Goal: Information Seeking & Learning: Check status

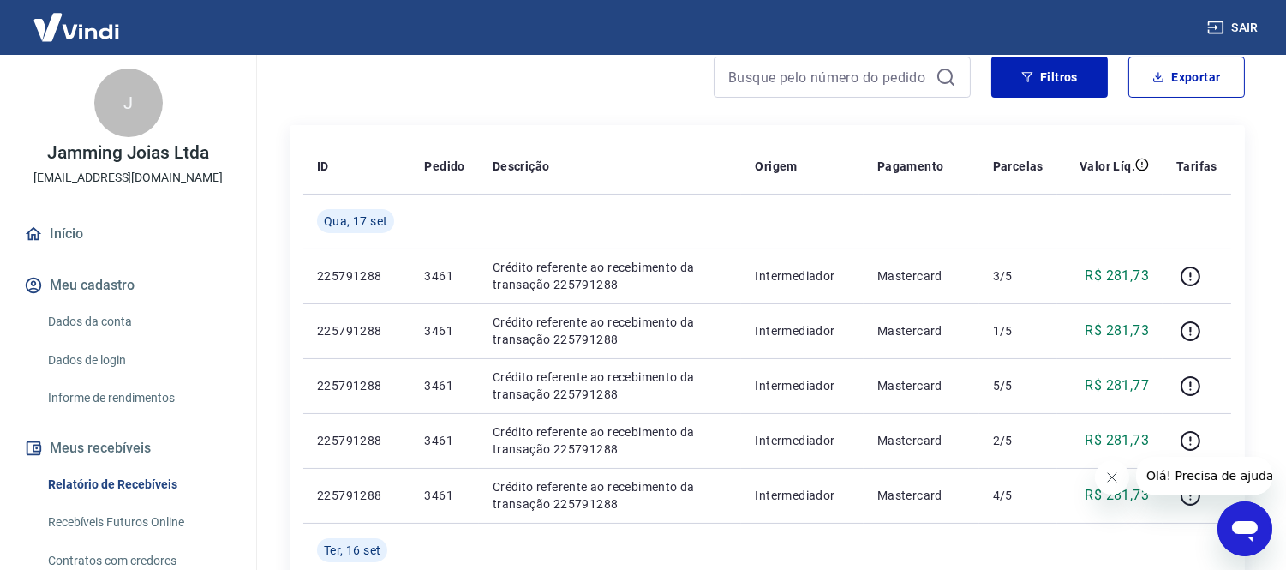
scroll to position [381, 0]
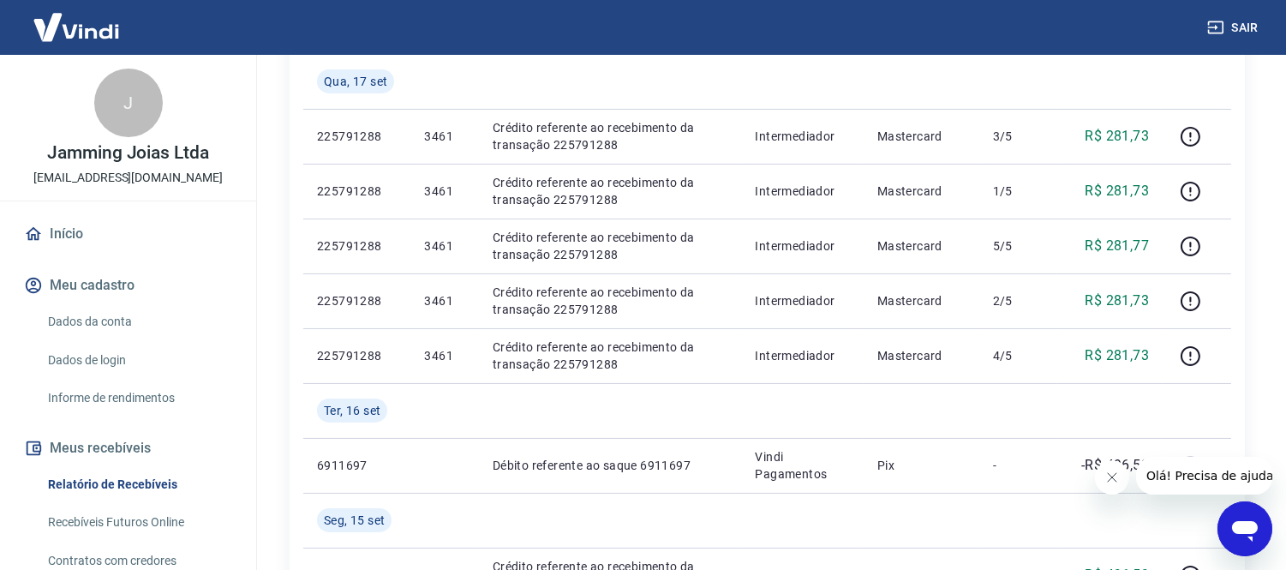
drag, startPoint x: 1109, startPoint y: 481, endPoint x: 2168, endPoint y: 884, distance: 1133.3
click at [1109, 481] on icon "Fechar mensagem da empresa" at bounding box center [1112, 477] width 14 height 14
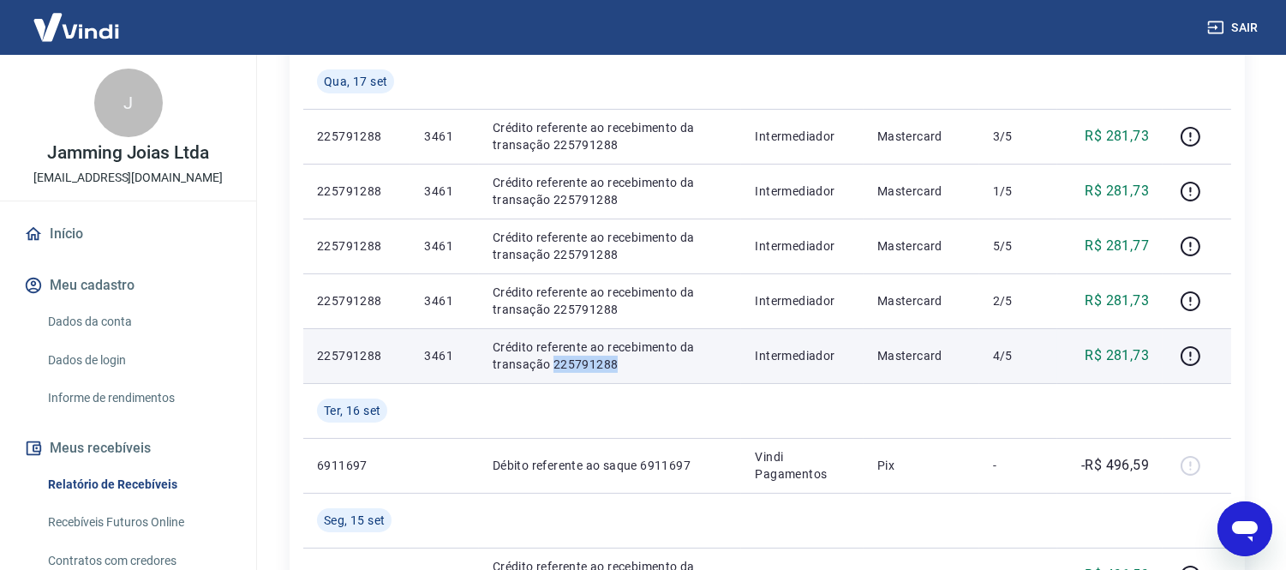
drag, startPoint x: 551, startPoint y: 369, endPoint x: 614, endPoint y: 369, distance: 62.6
click at [614, 369] on p "Crédito referente ao recebimento da transação 225791288" at bounding box center [611, 356] width 236 height 34
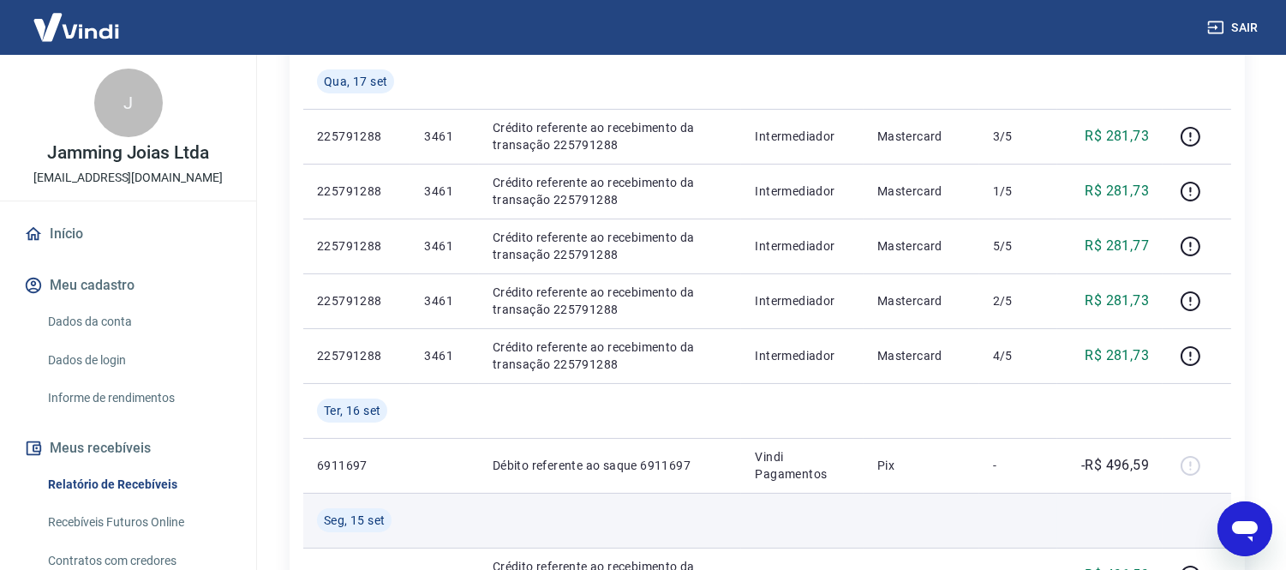
click at [1094, 537] on td at bounding box center [1110, 520] width 105 height 55
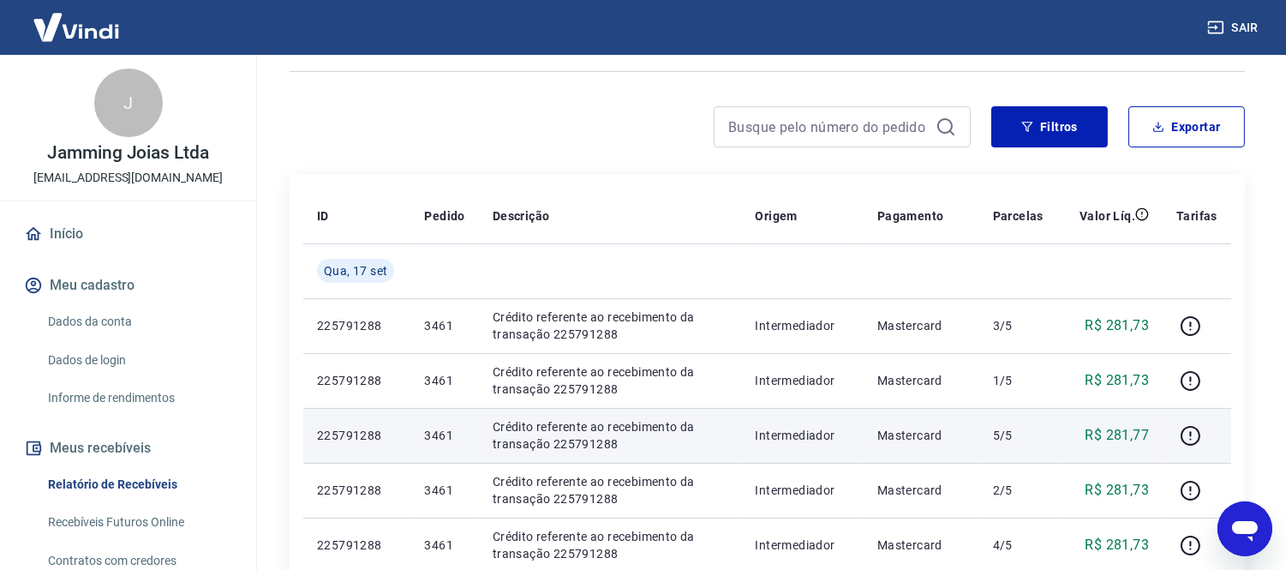
scroll to position [0, 0]
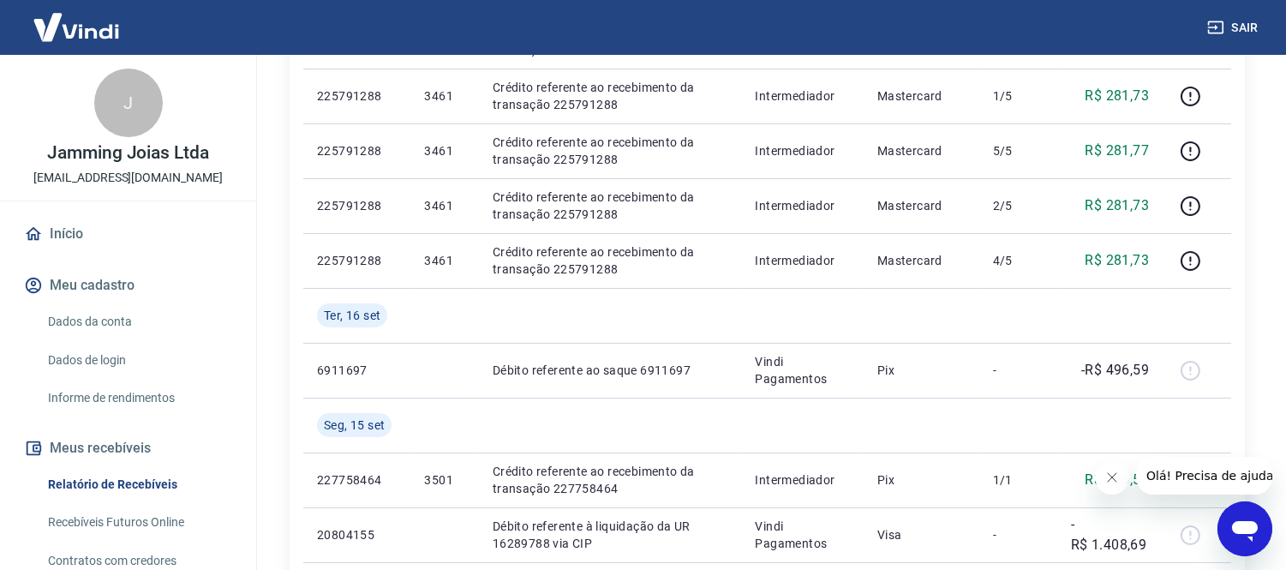
scroll to position [571, 0]
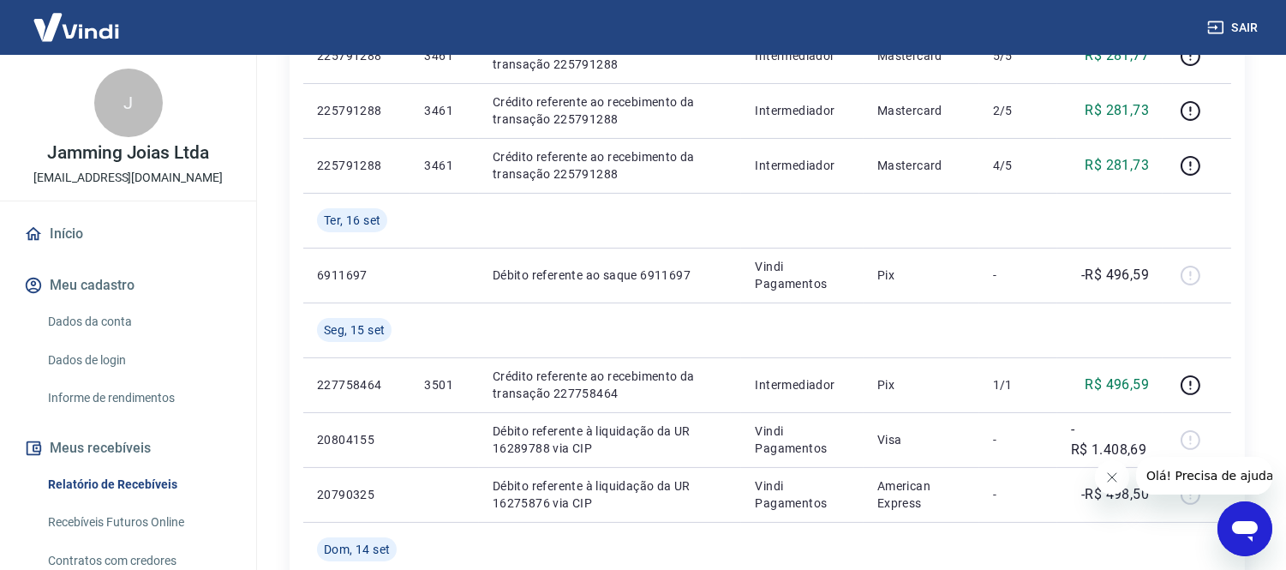
click at [1113, 472] on icon "Fechar mensagem da empresa" at bounding box center [1112, 477] width 14 height 14
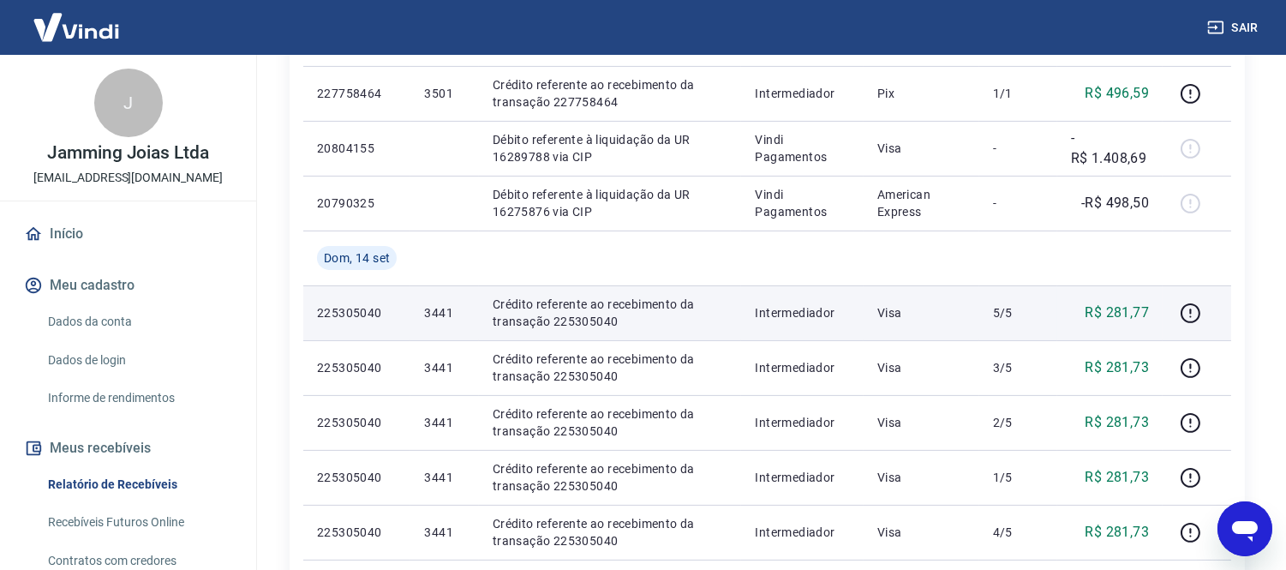
scroll to position [952, 0]
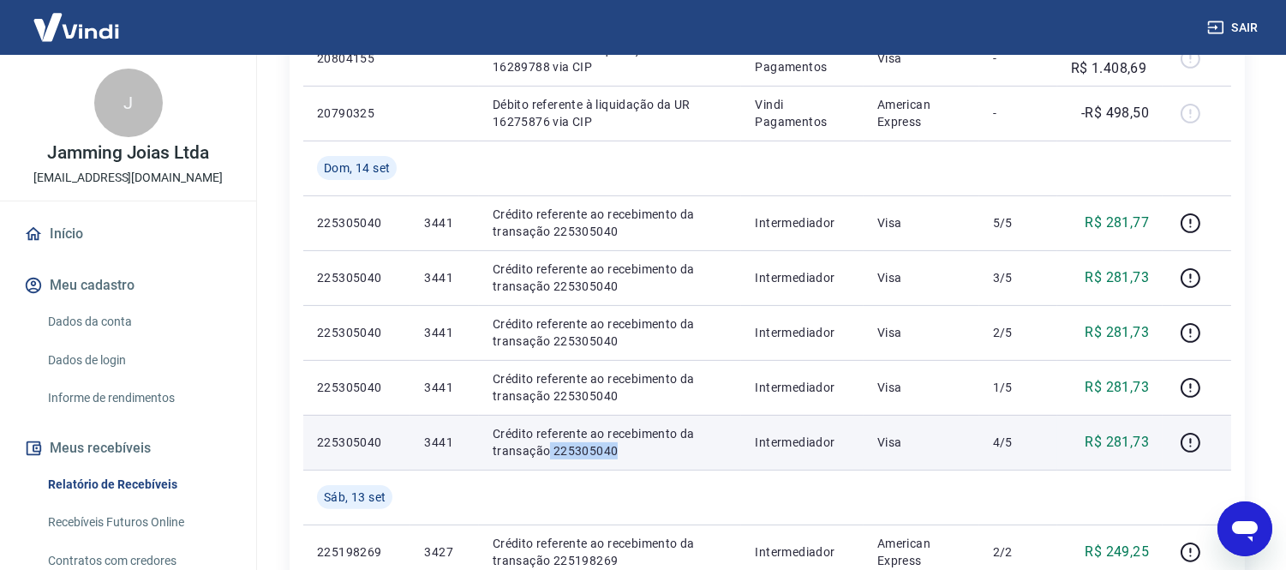
drag, startPoint x: 550, startPoint y: 452, endPoint x: 615, endPoint y: 447, distance: 64.4
click at [615, 447] on p "Crédito referente ao recebimento da transação 225305040" at bounding box center [611, 442] width 236 height 34
copy p "225305040"
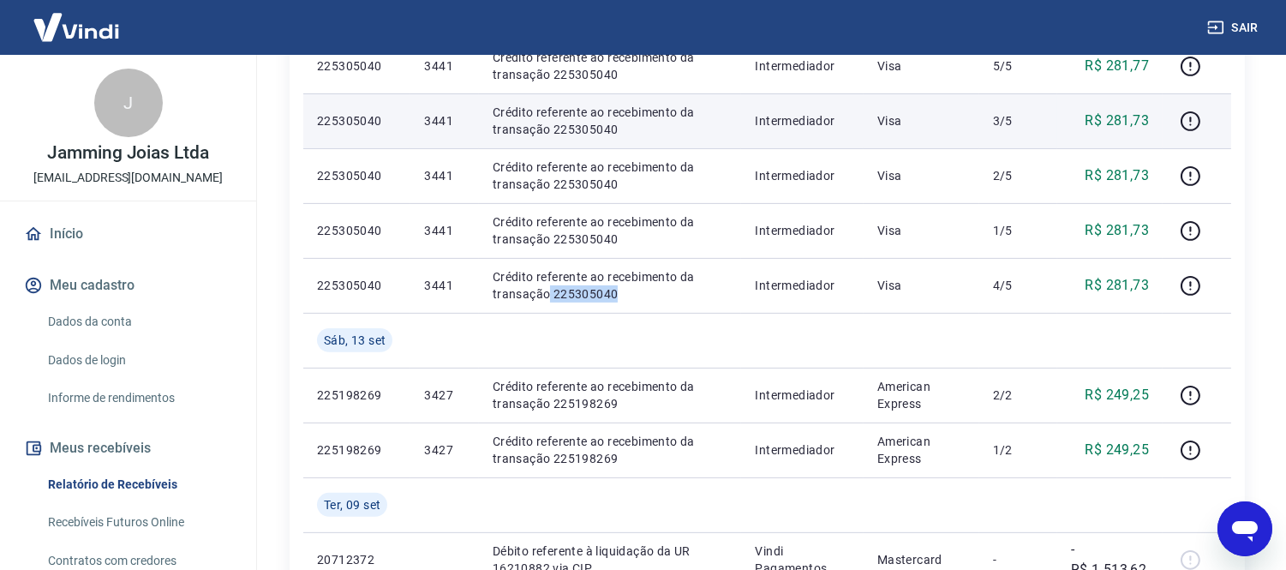
scroll to position [1142, 0]
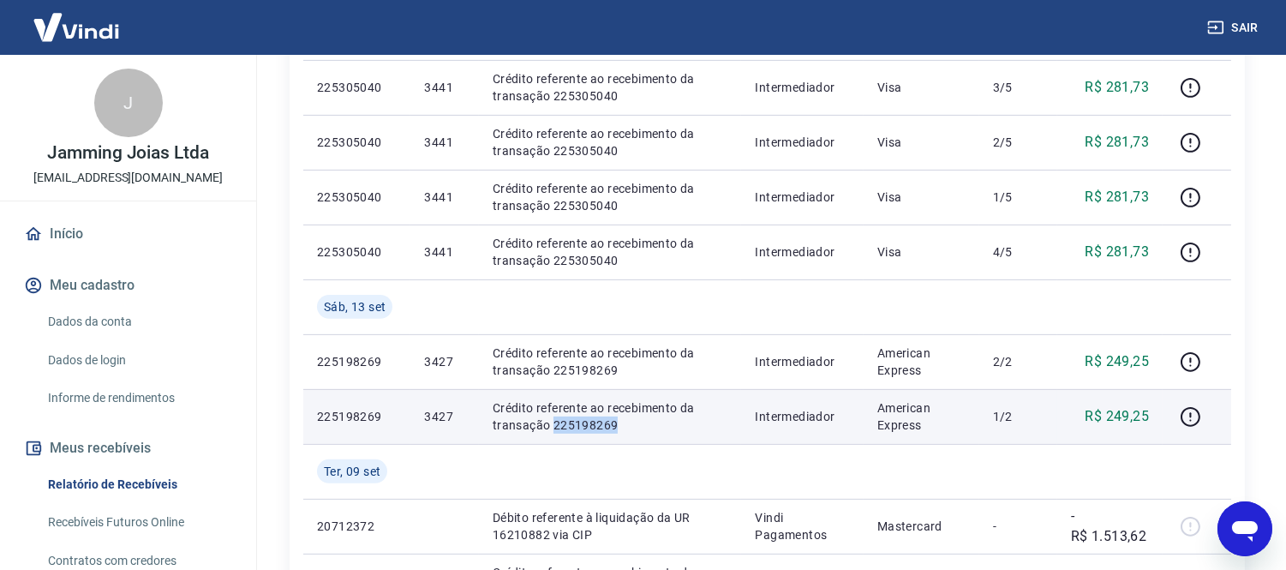
drag, startPoint x: 552, startPoint y: 426, endPoint x: 617, endPoint y: 425, distance: 65.1
click at [617, 425] on p "Crédito referente ao recebimento da transação 225198269" at bounding box center [611, 416] width 236 height 34
copy p "225198269"
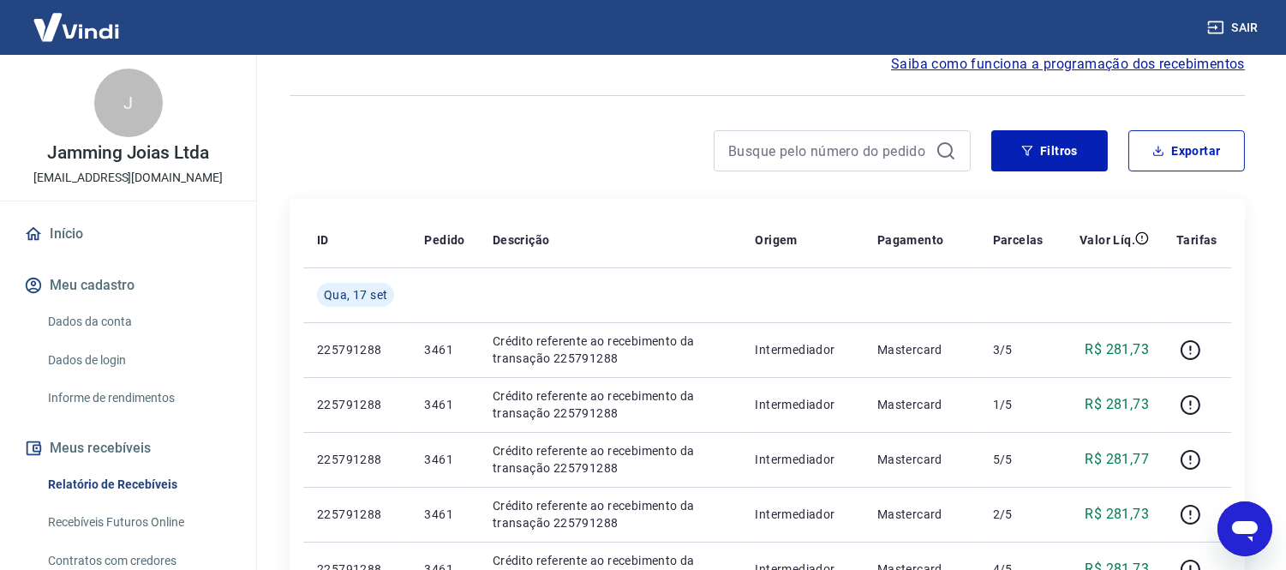
scroll to position [285, 0]
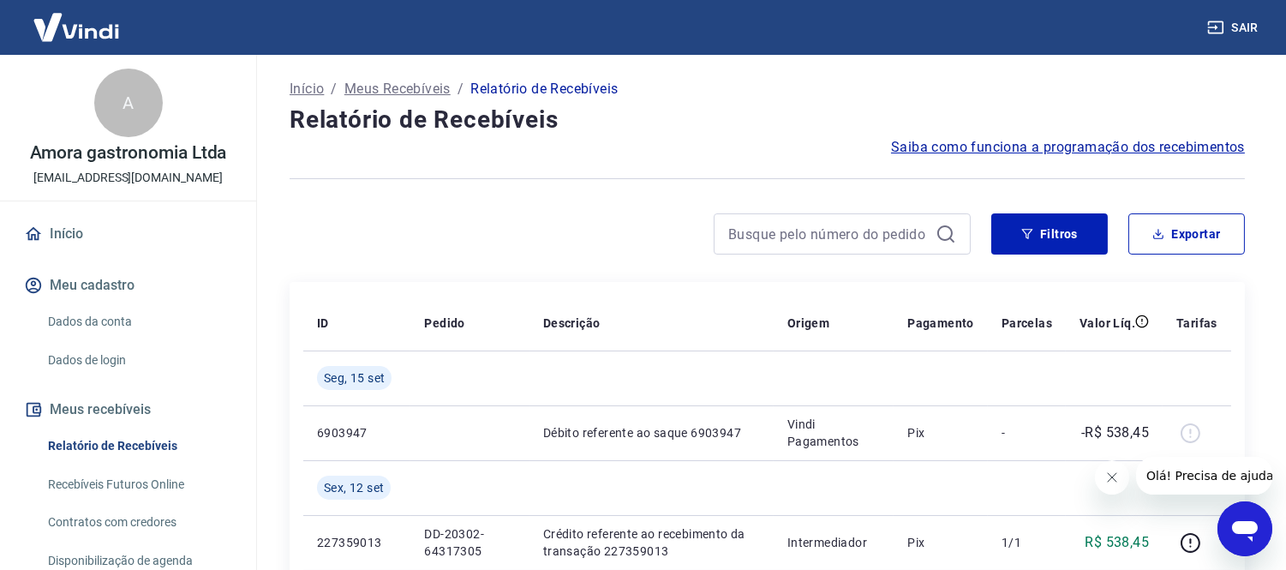
click at [1110, 477] on icon "Fechar mensagem da empresa" at bounding box center [1112, 477] width 14 height 14
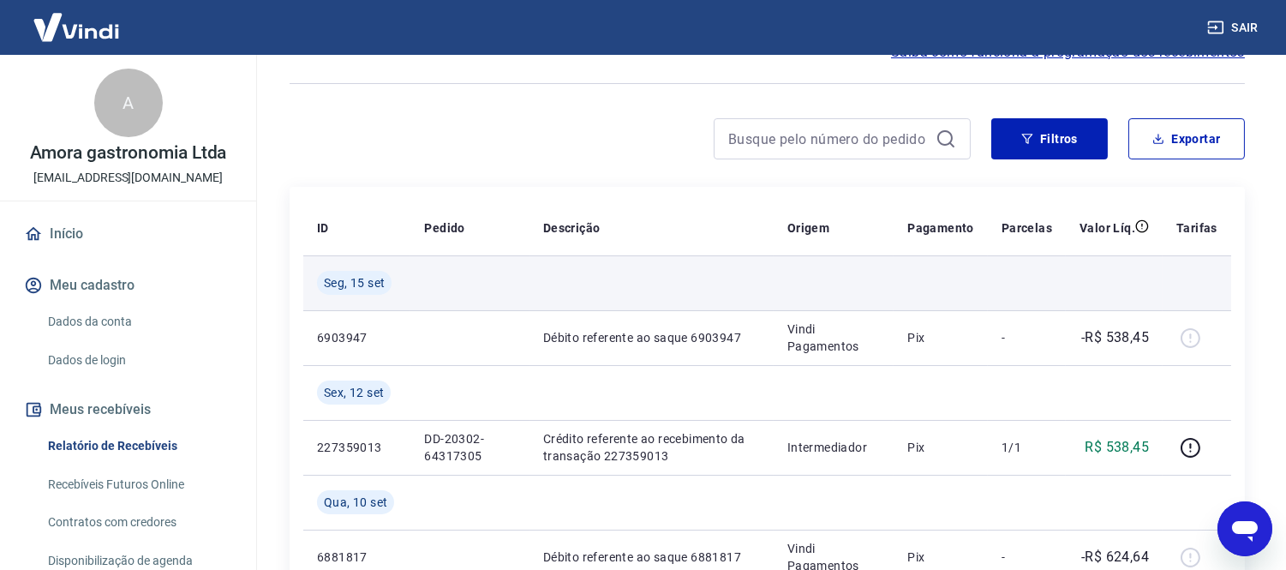
scroll to position [190, 0]
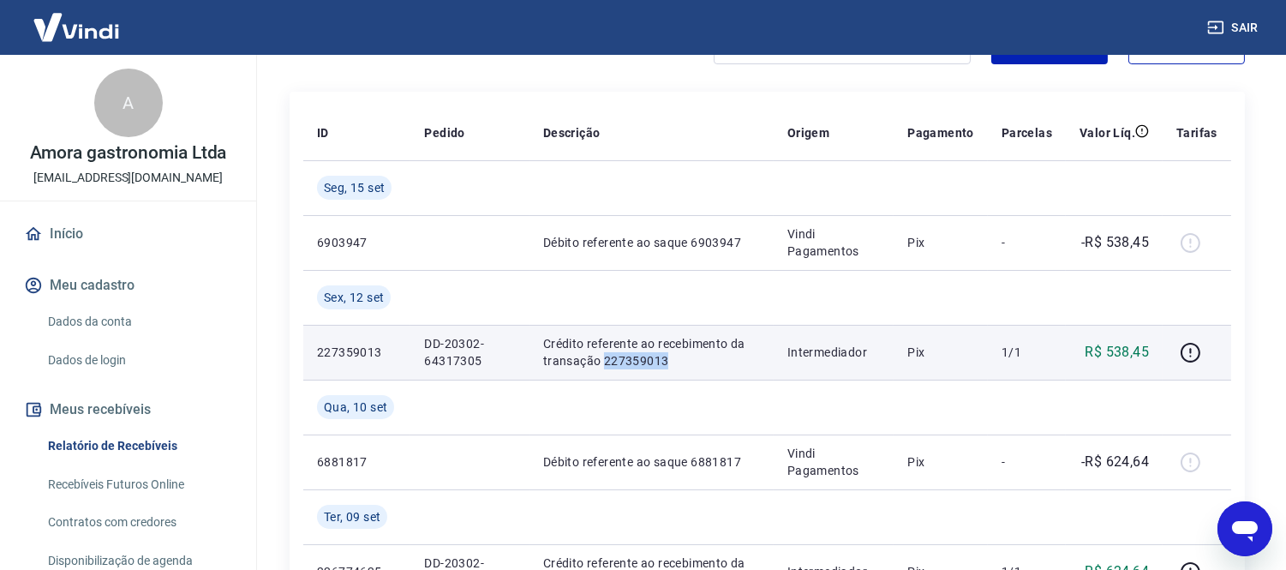
drag, startPoint x: 603, startPoint y: 363, endPoint x: 669, endPoint y: 361, distance: 65.2
click at [669, 361] on p "Crédito referente ao recebimento da transação 227359013" at bounding box center [651, 352] width 217 height 34
copy p "227359013"
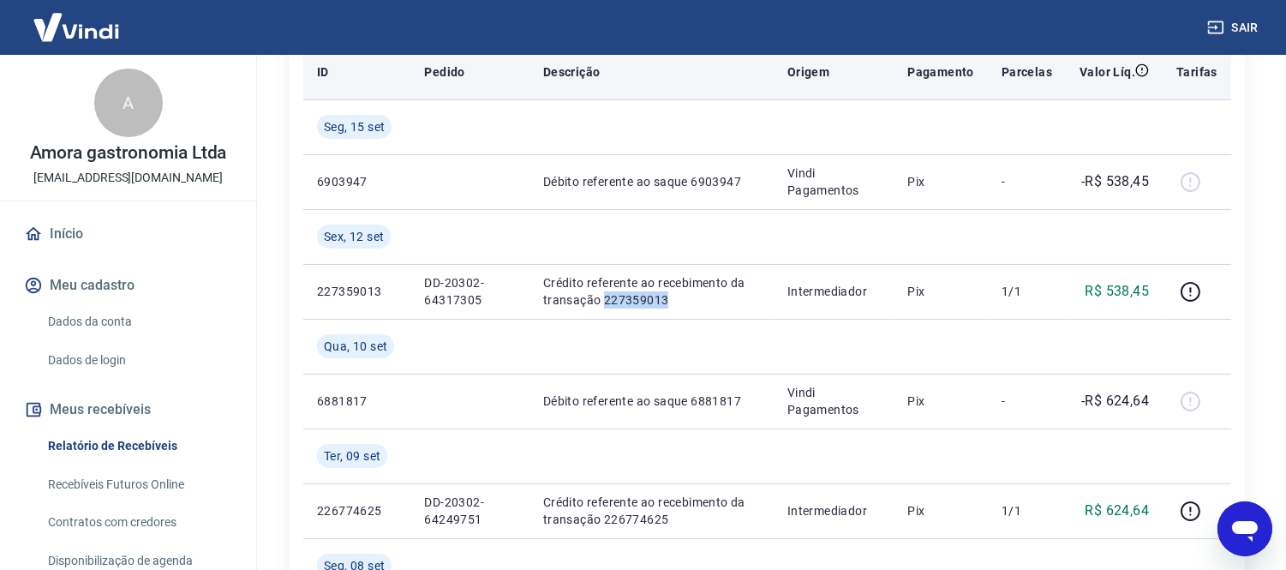
scroll to position [285, 0]
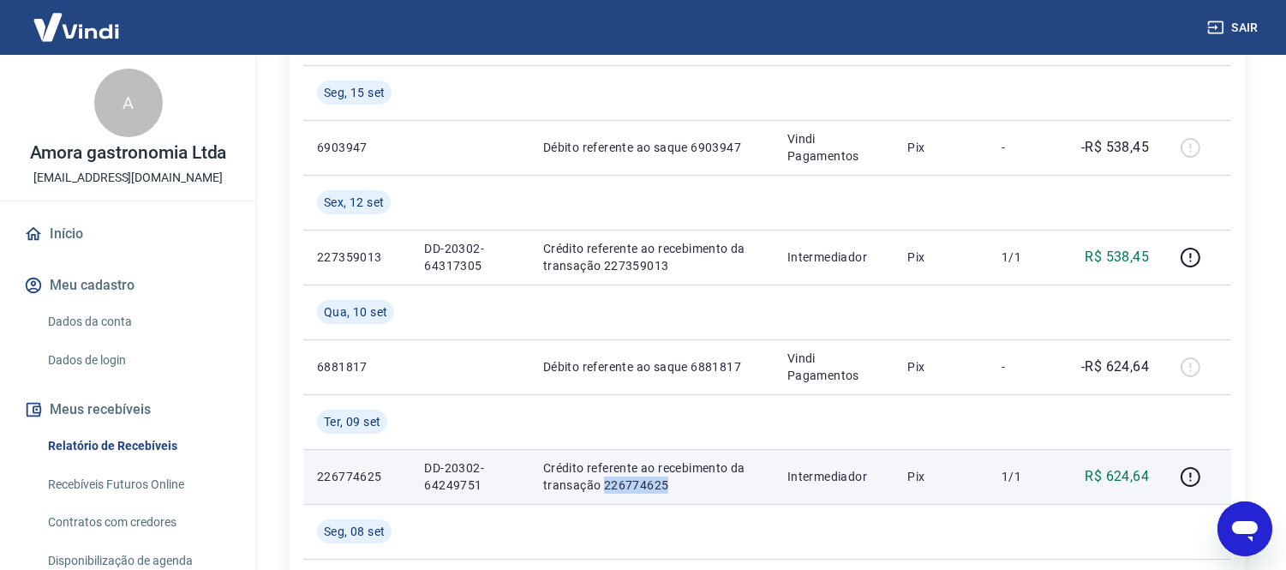
drag, startPoint x: 603, startPoint y: 481, endPoint x: 666, endPoint y: 483, distance: 62.6
click at [666, 483] on p "Crédito referente ao recebimento da transação 226774625" at bounding box center [651, 476] width 217 height 34
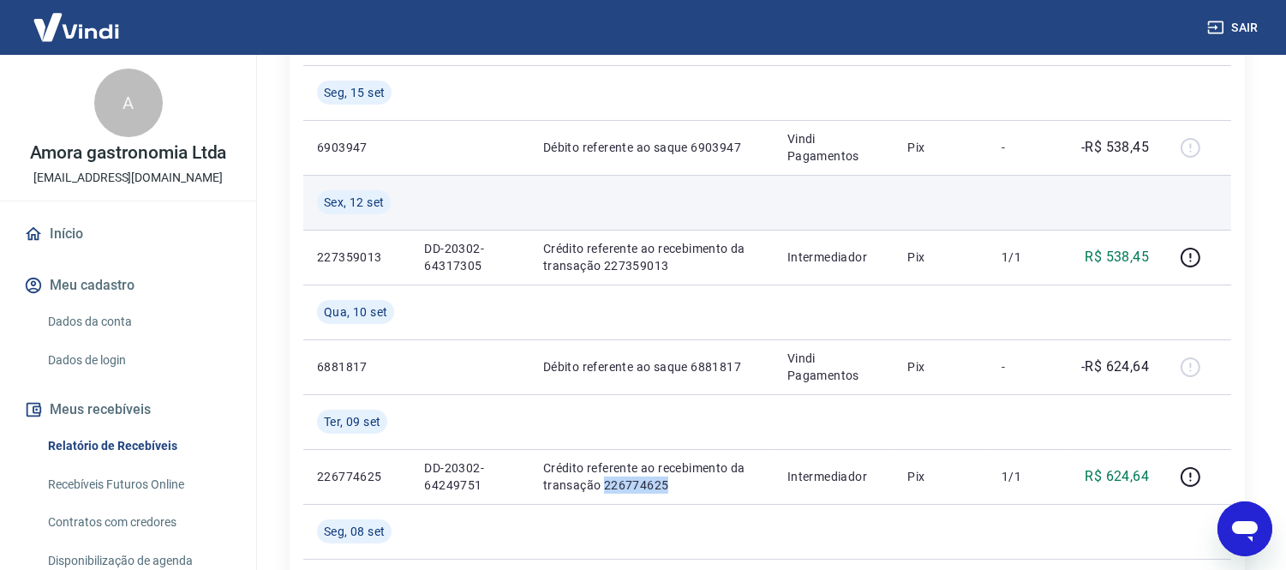
copy p "226774625"
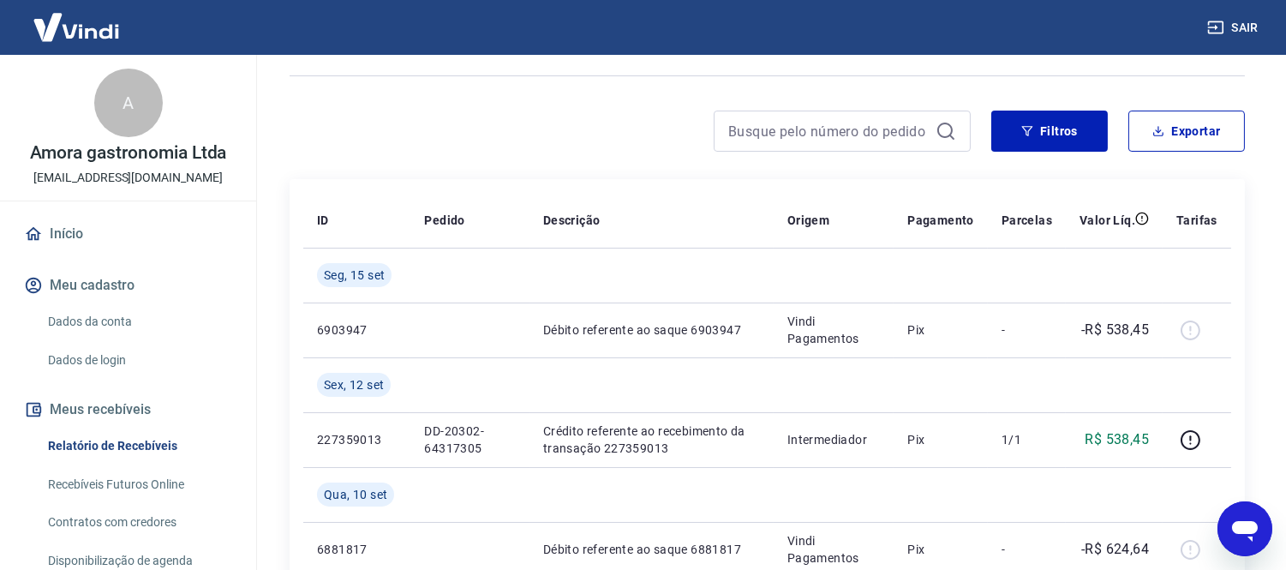
scroll to position [198, 0]
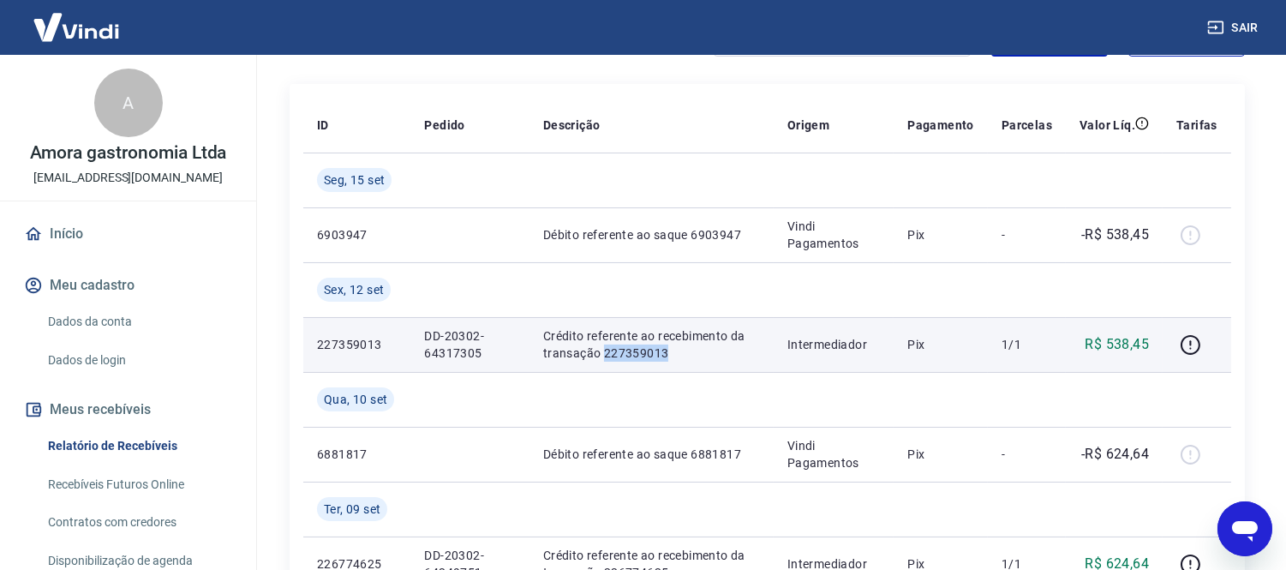
drag, startPoint x: 604, startPoint y: 355, endPoint x: 669, endPoint y: 354, distance: 64.3
click at [669, 354] on p "Crédito referente ao recebimento da transação 227359013" at bounding box center [651, 344] width 217 height 34
copy p "227359013"
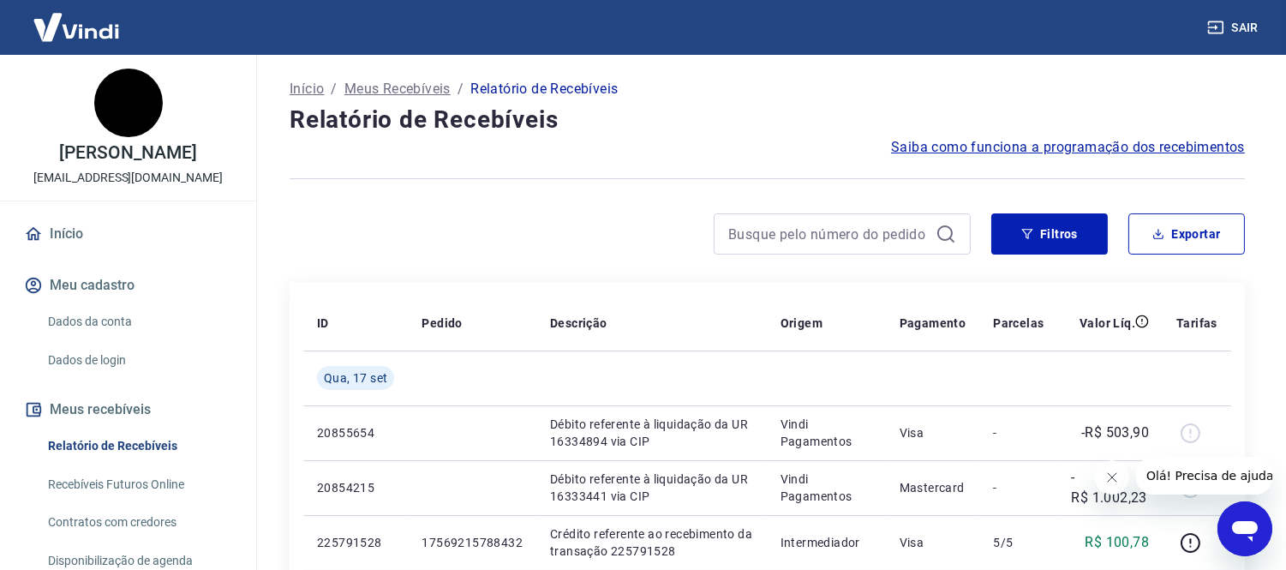
drag, startPoint x: 1109, startPoint y: 477, endPoint x: 2124, endPoint y: 877, distance: 1090.5
click at [1109, 477] on icon "Fechar mensagem da empresa" at bounding box center [1112, 477] width 14 height 14
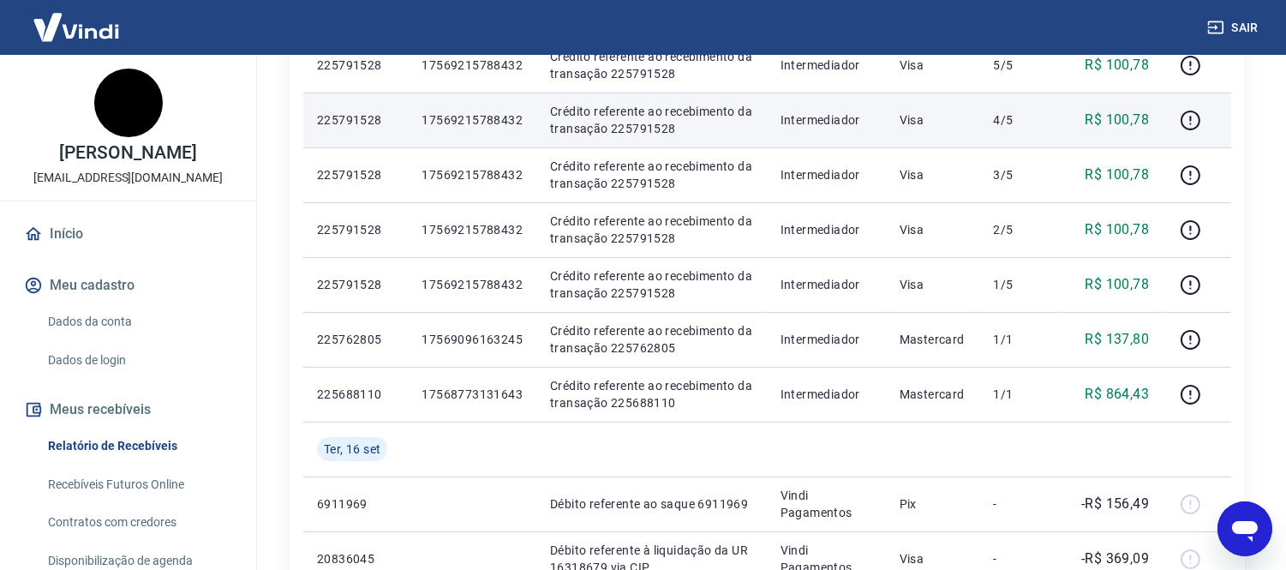
scroll to position [571, 0]
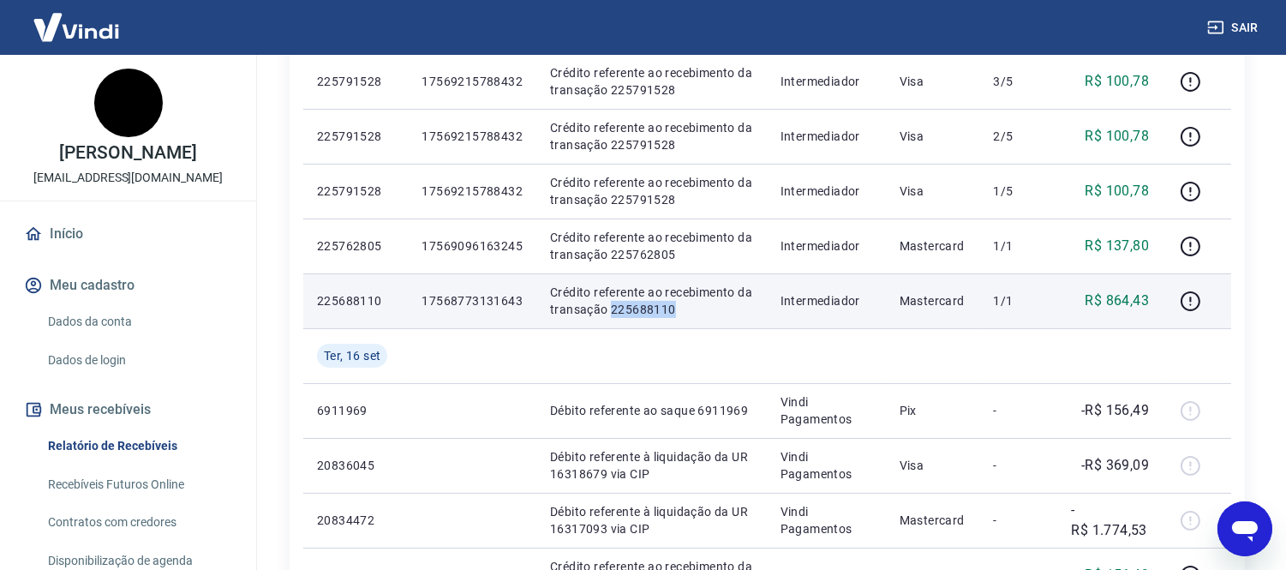
drag, startPoint x: 609, startPoint y: 310, endPoint x: 698, endPoint y: 307, distance: 89.2
click at [698, 307] on p "Crédito referente ao recebimento da transação 225688110" at bounding box center [651, 301] width 203 height 34
copy p "225688110"
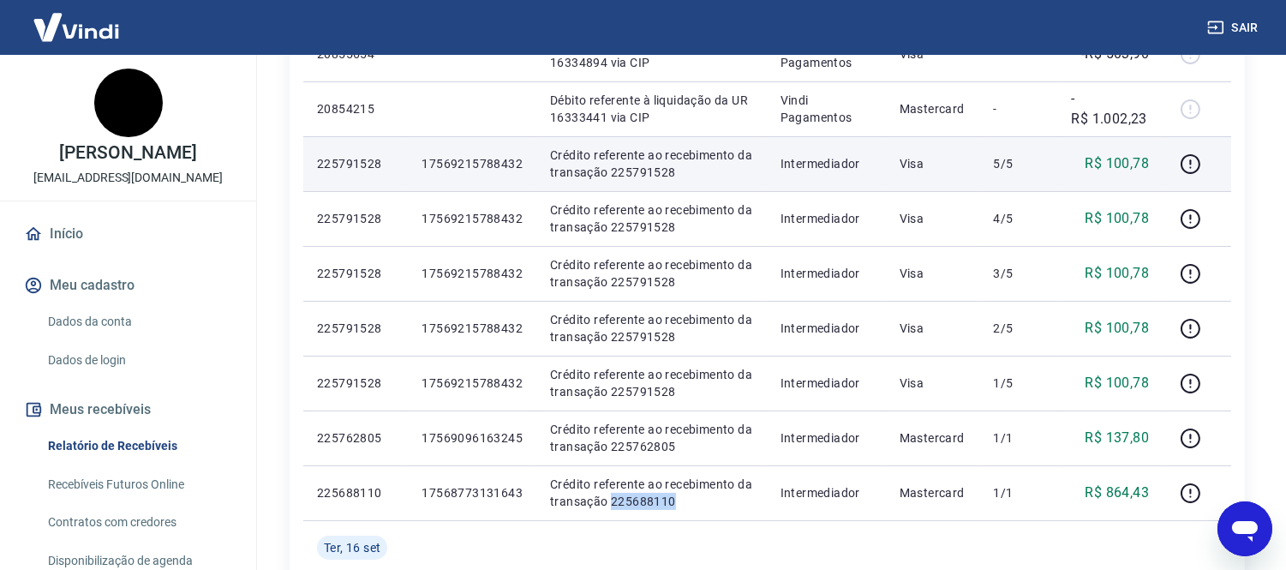
scroll to position [381, 0]
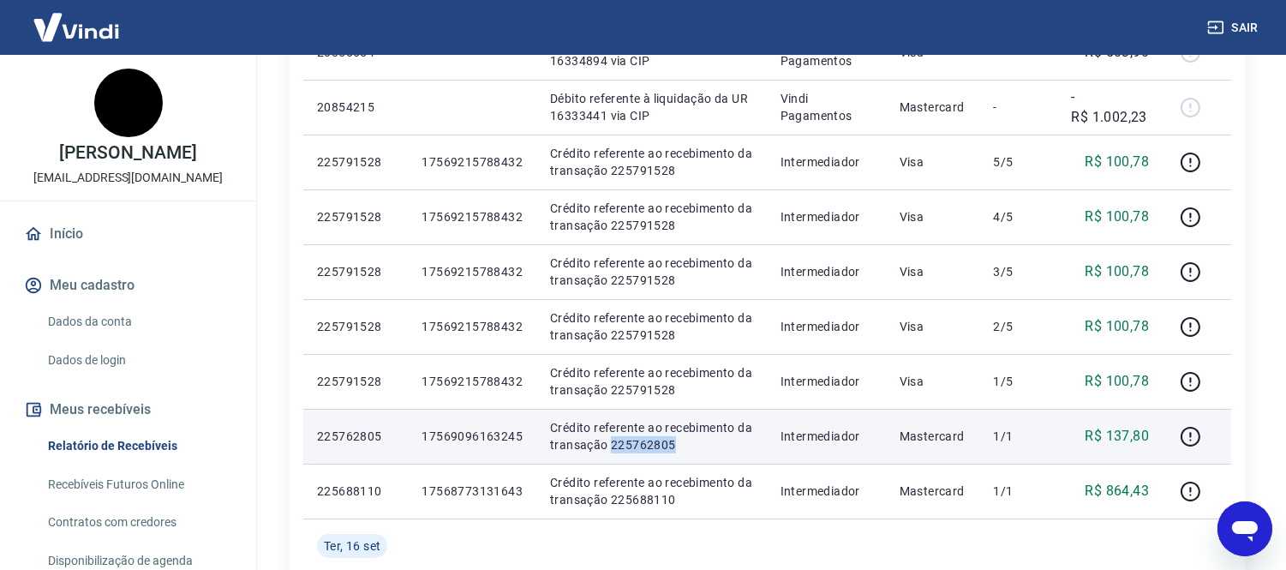
drag, startPoint x: 607, startPoint y: 447, endPoint x: 673, endPoint y: 443, distance: 66.1
click at [673, 443] on p "Crédito referente ao recebimento da transação 225762805" at bounding box center [651, 436] width 203 height 34
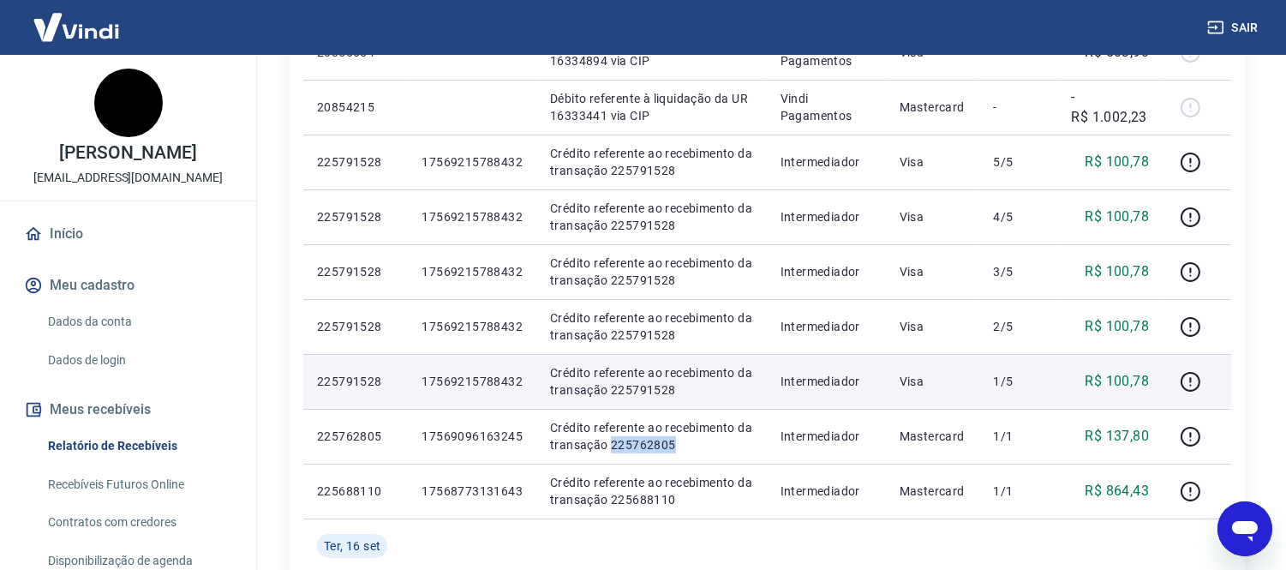
copy p "225762805"
drag, startPoint x: 607, startPoint y: 387, endPoint x: 671, endPoint y: 387, distance: 64.3
click at [671, 387] on p "Crédito referente ao recebimento da transação 225791528" at bounding box center [651, 381] width 203 height 34
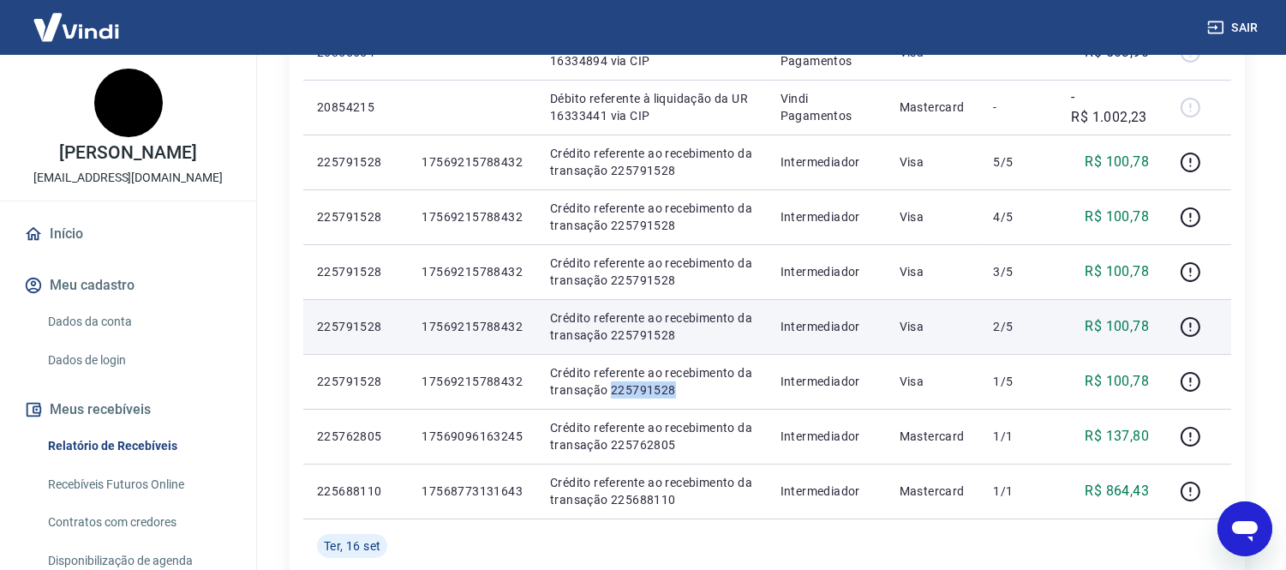
copy p "225791528"
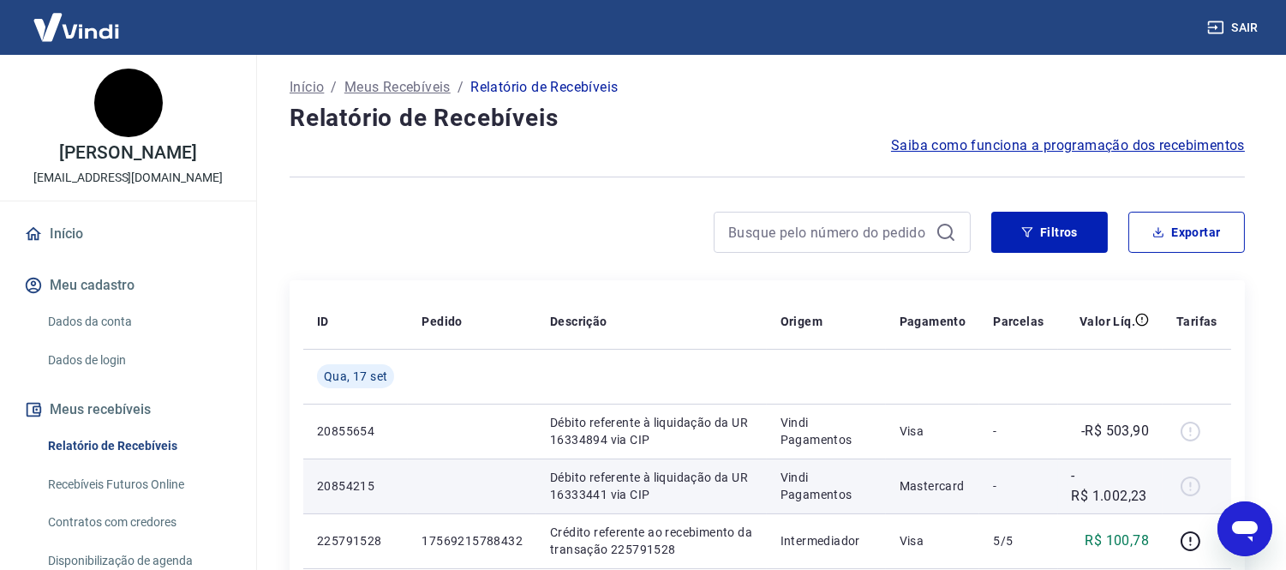
scroll to position [0, 0]
